Goal: Navigation & Orientation: Find specific page/section

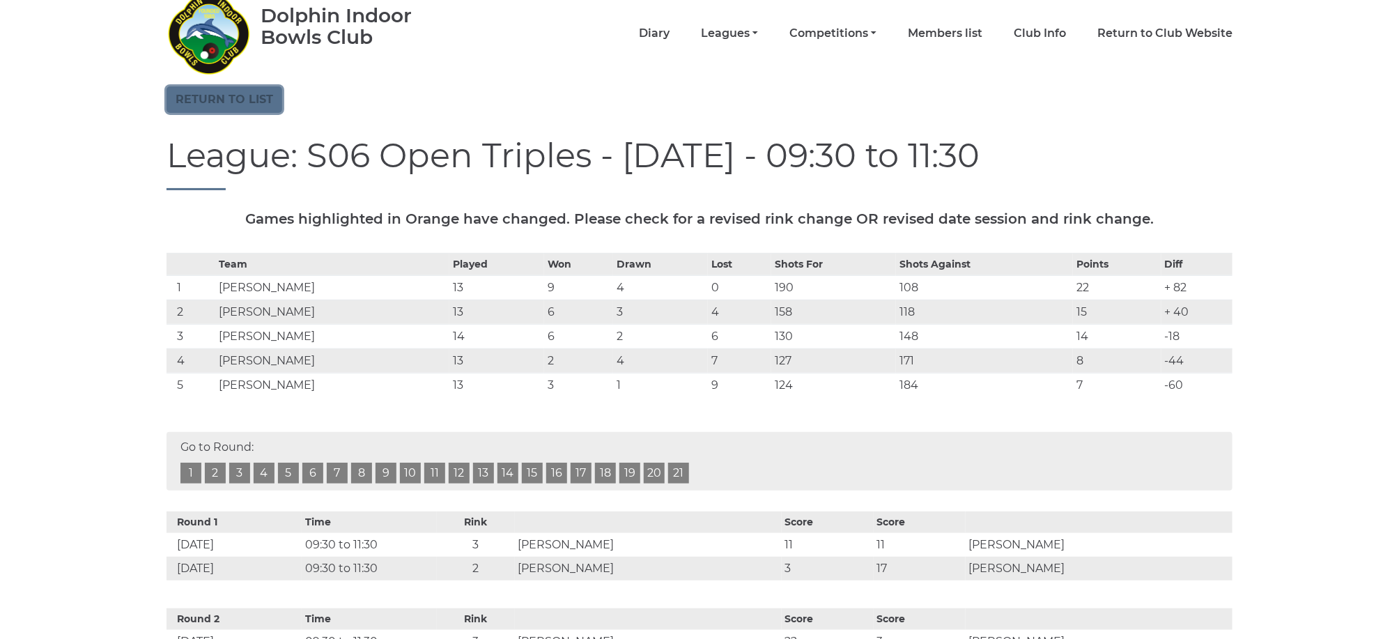
scroll to position [59, 0]
click at [228, 93] on link "Return to list" at bounding box center [225, 99] width 116 height 26
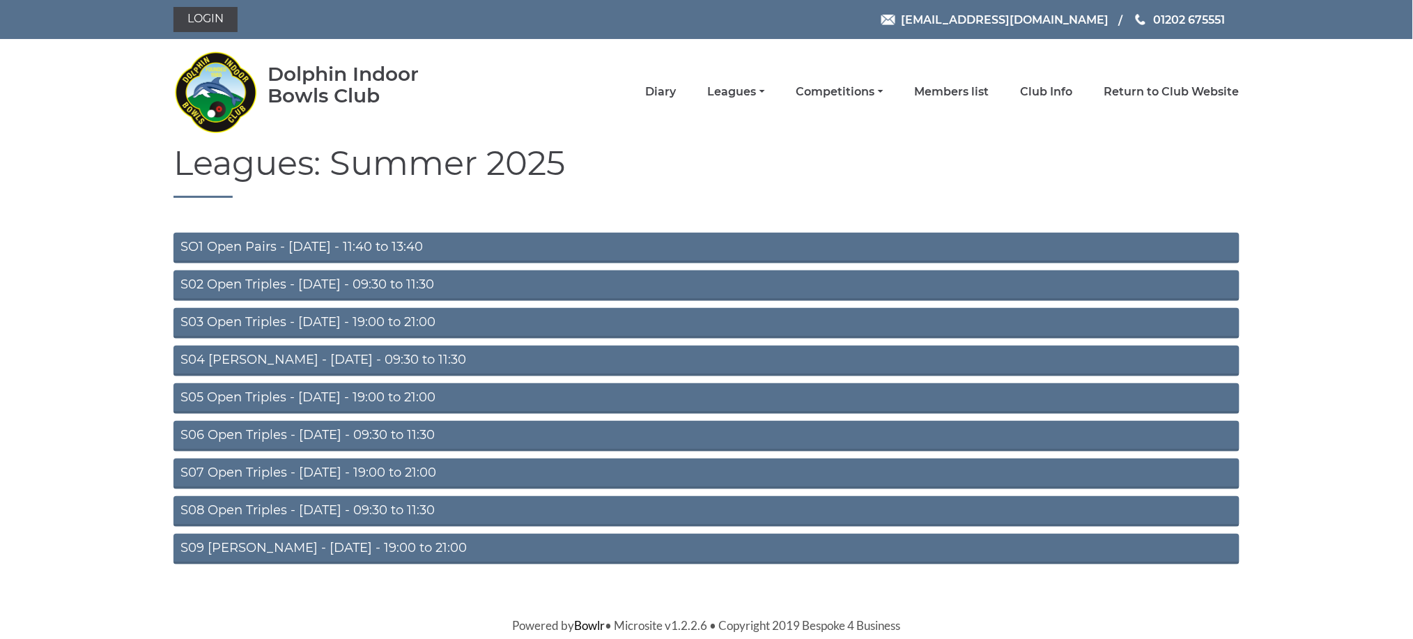
click at [328, 282] on link "S02 Open Triples - Tuesday - 09:30 to 11:30" at bounding box center [707, 285] width 1066 height 31
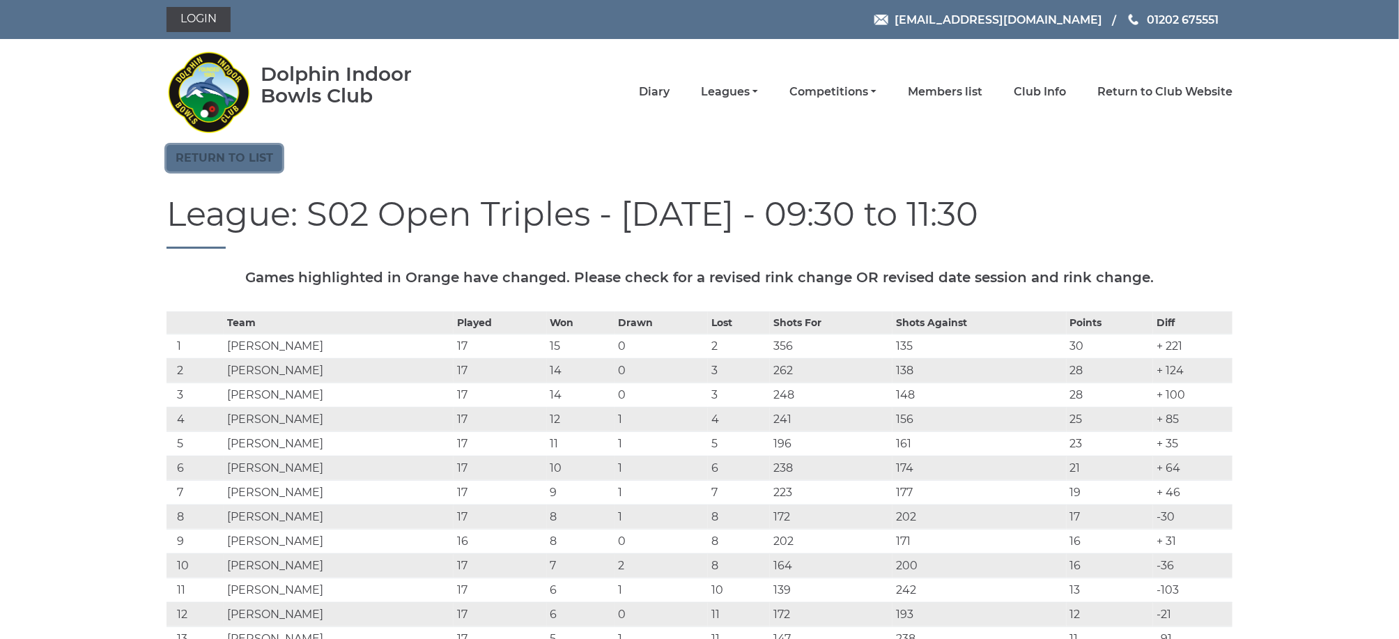
click at [206, 159] on link "Return to list" at bounding box center [225, 158] width 116 height 26
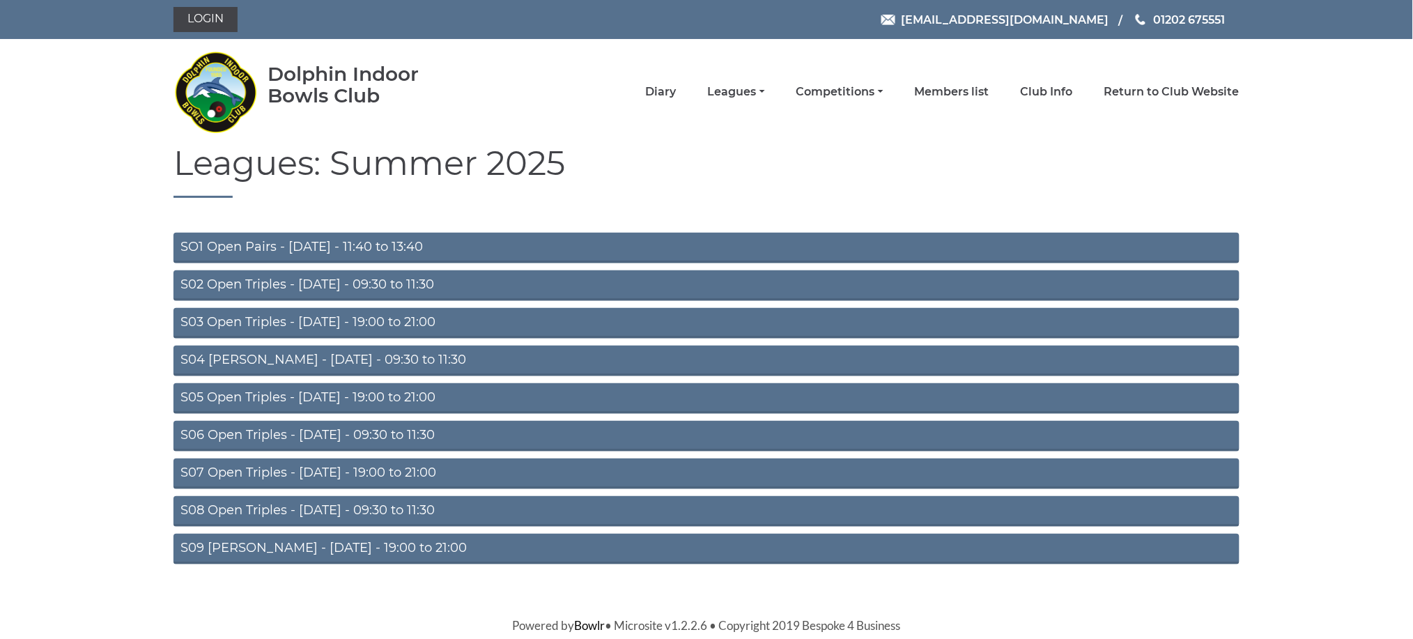
click at [305, 353] on link "S04 Aussie Pairs - Wednesday - 09:30 to 11:30" at bounding box center [707, 361] width 1066 height 31
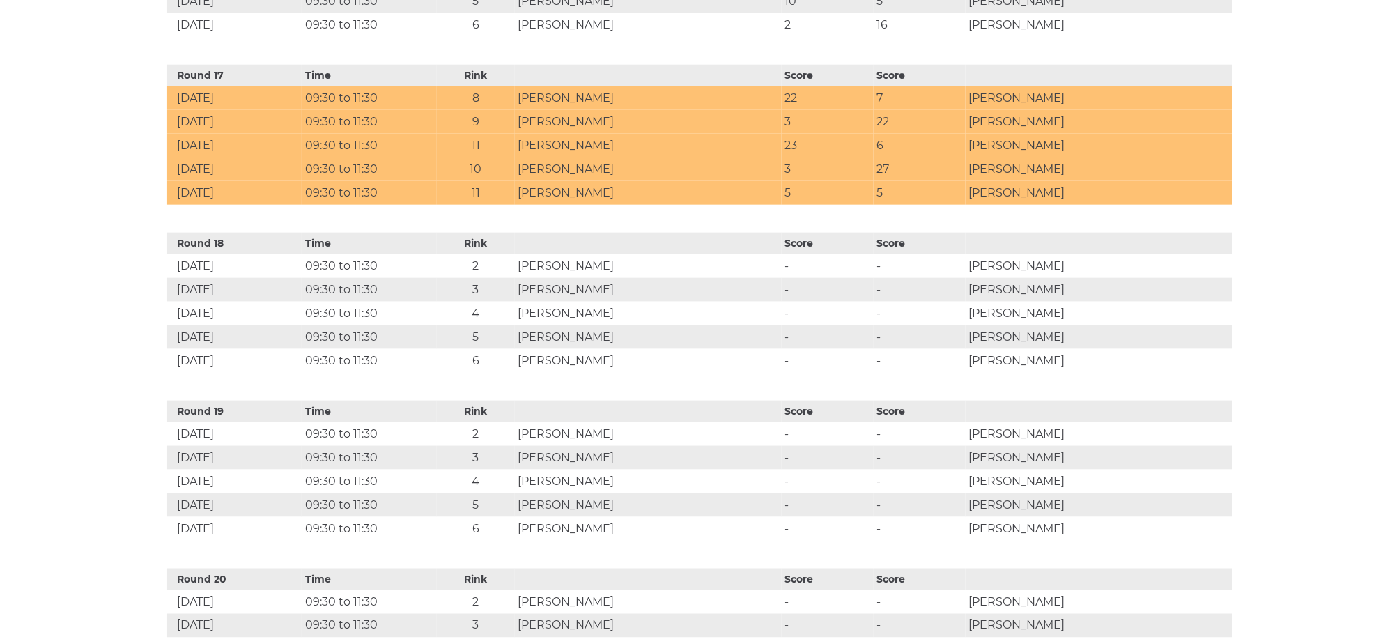
scroll to position [3351, 0]
